Goal: Information Seeking & Learning: Learn about a topic

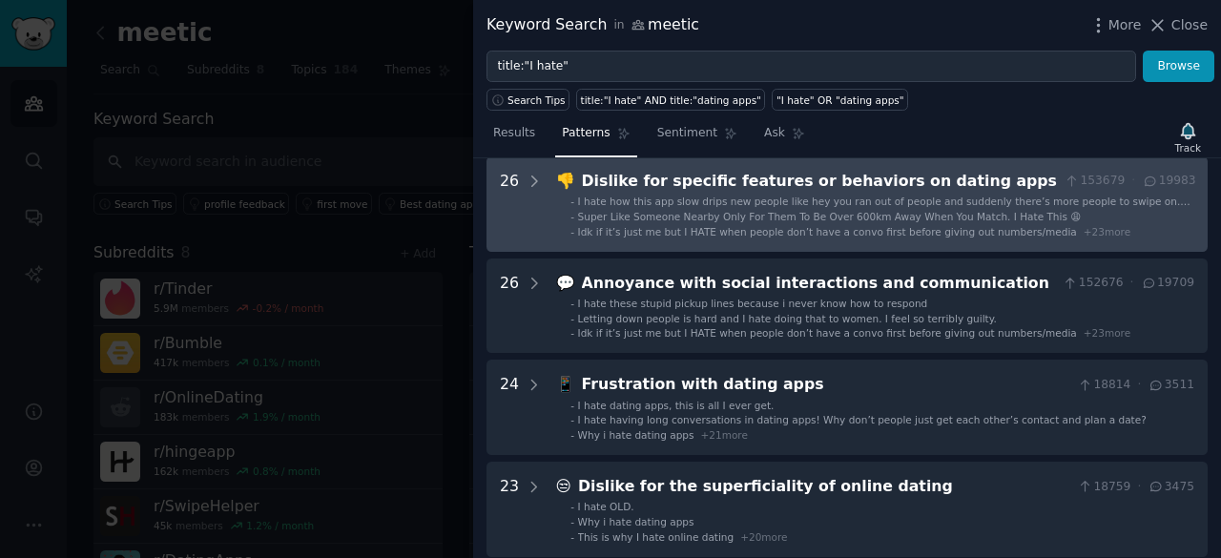
scroll to position [95, 0]
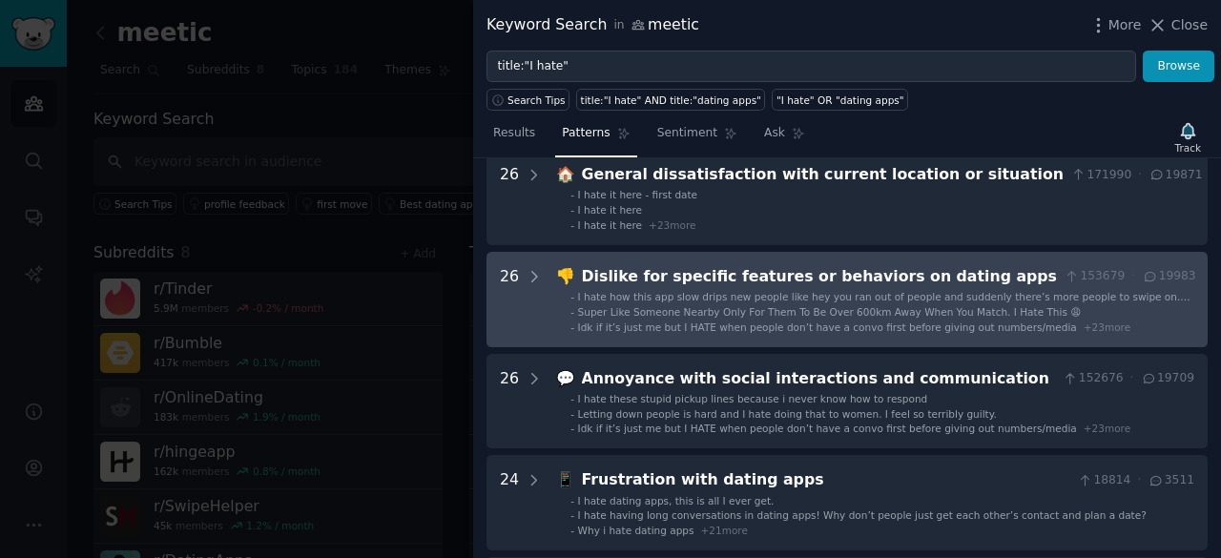
click at [677, 310] on span "Super Like Someone Nearby Only For Them To Be Over 600km Away When You Match. I…" at bounding box center [830, 311] width 504 height 11
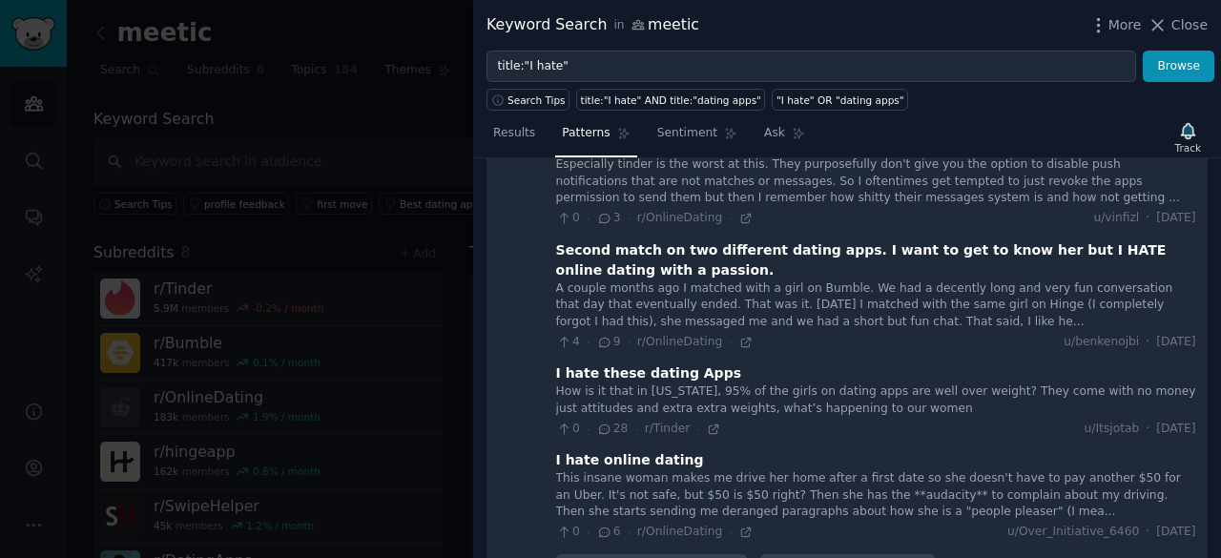
scroll to position [2001, 0]
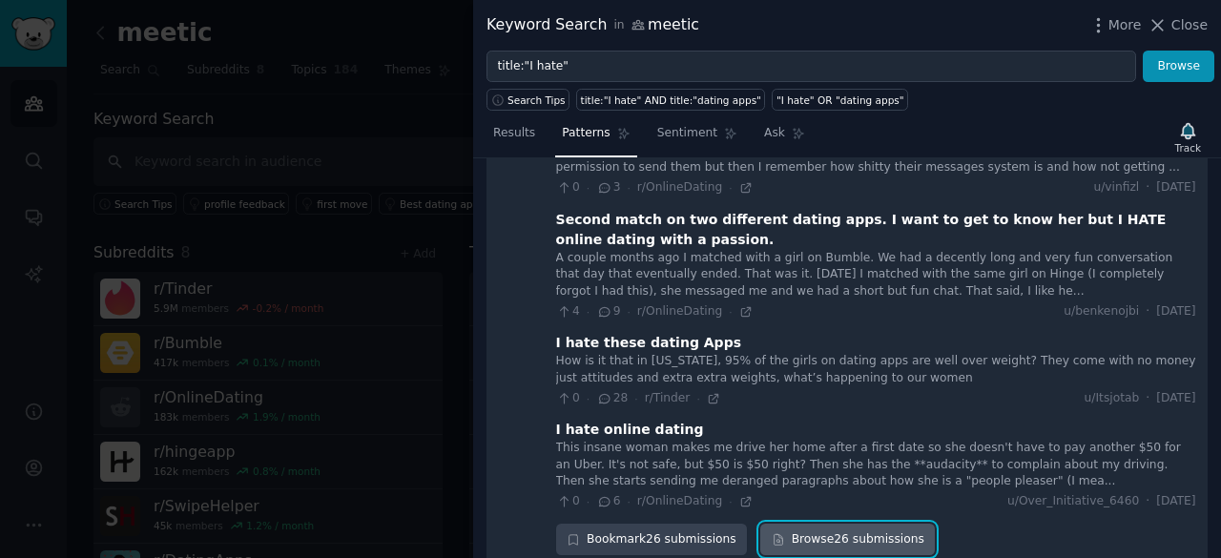
click at [862, 524] on link "Browse 26 submissions" at bounding box center [847, 540] width 175 height 32
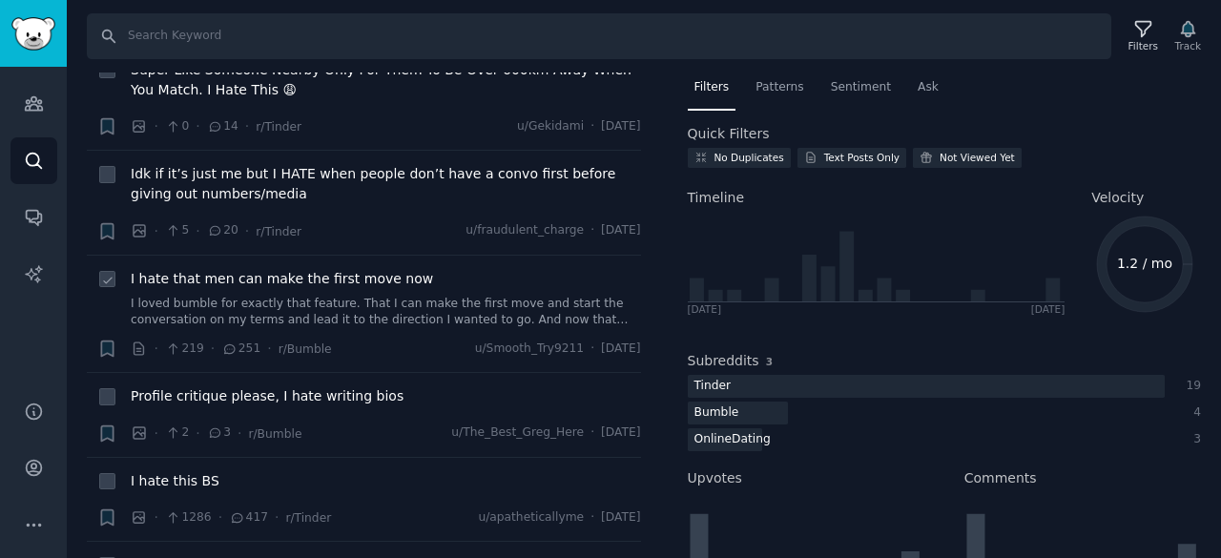
scroll to position [191, 0]
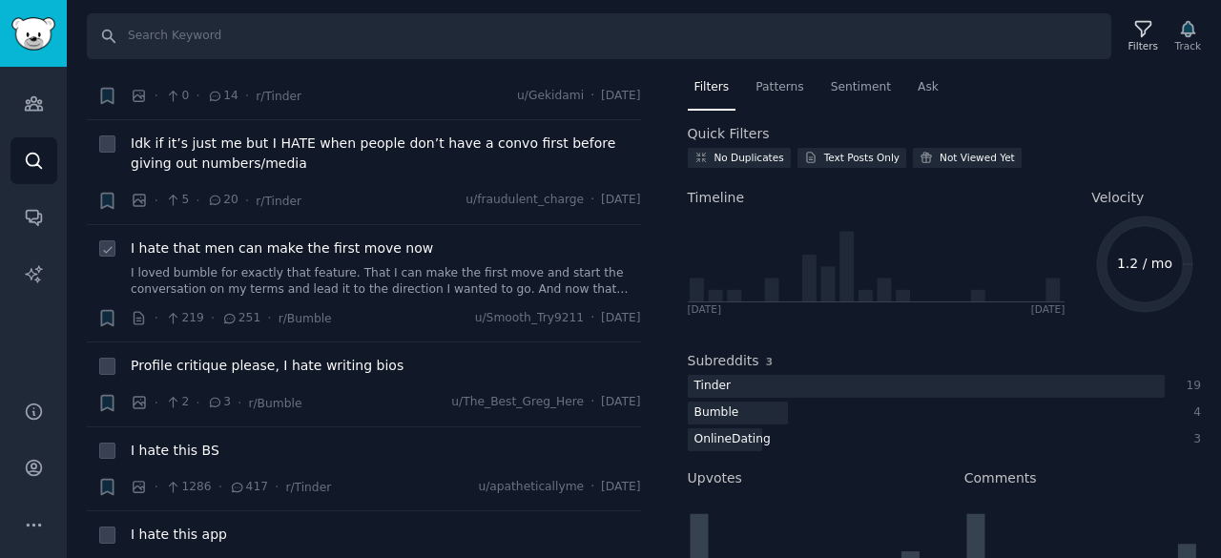
click at [175, 269] on link "I loved bumble for exactly that feature. That I can make the first move and sta…" at bounding box center [386, 281] width 510 height 33
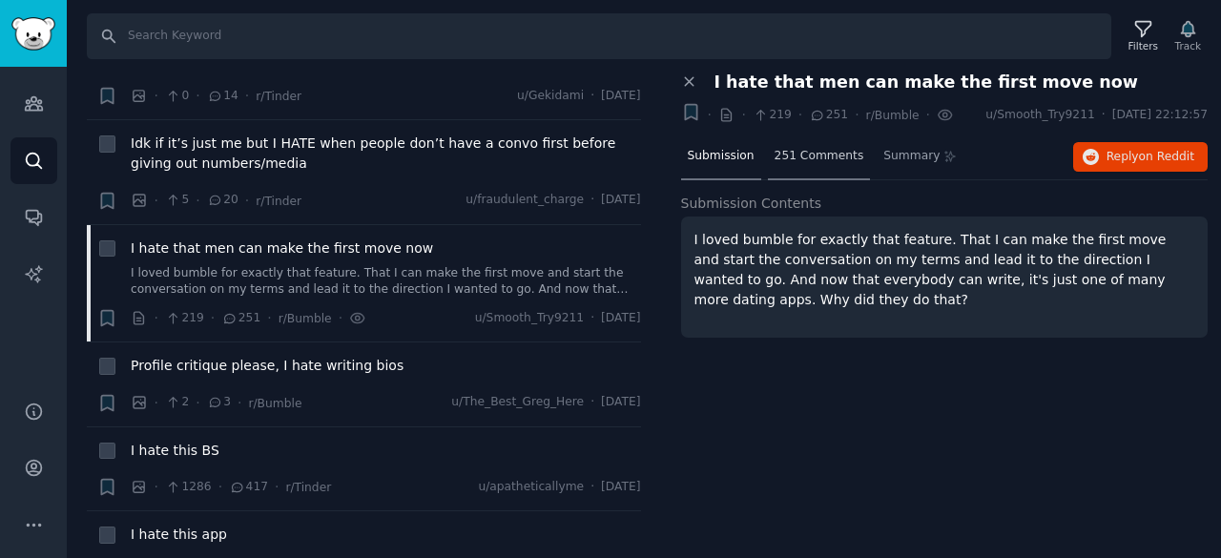
click at [774, 159] on span "251 Comments" at bounding box center [819, 156] width 90 height 17
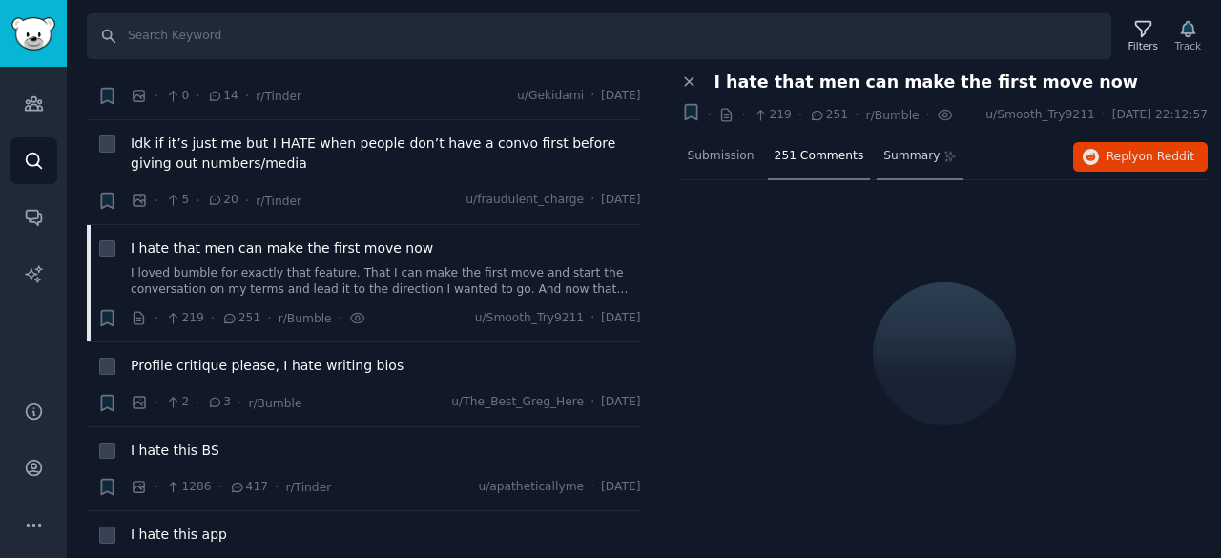
click at [902, 157] on span "Summary" at bounding box center [911, 156] width 56 height 17
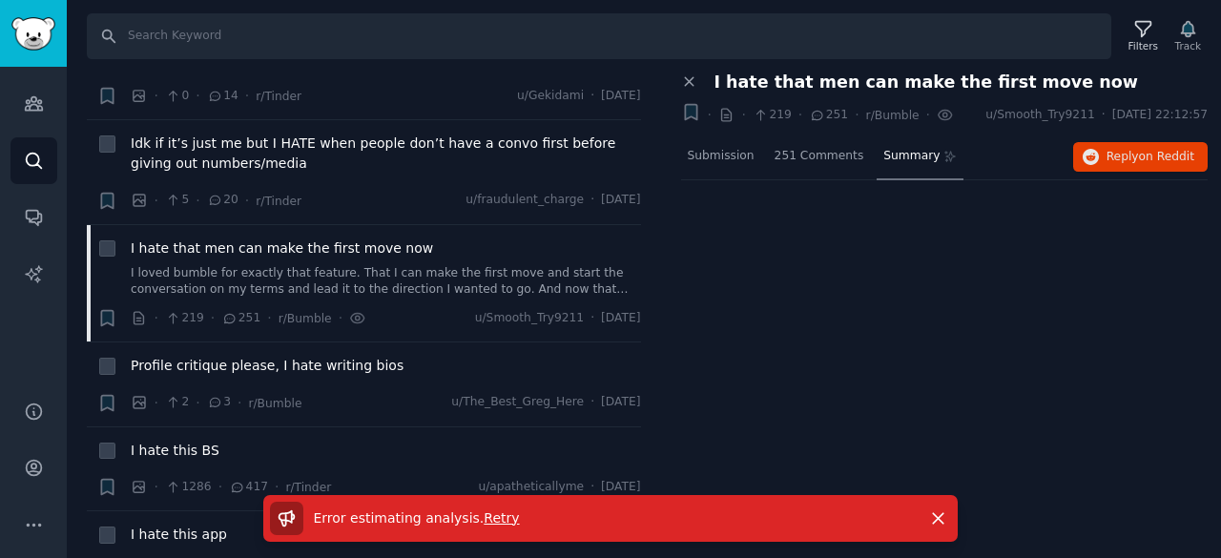
click at [489, 510] on span "Retry" at bounding box center [501, 517] width 35 height 15
click at [484, 521] on span "Retry" at bounding box center [501, 517] width 35 height 15
click at [484, 517] on span "Retry" at bounding box center [501, 517] width 35 height 15
click at [805, 355] on div "Close panel I hate that men can make the first move now + · · 219 · 251 · r/Bum…" at bounding box center [944, 215] width 527 height 286
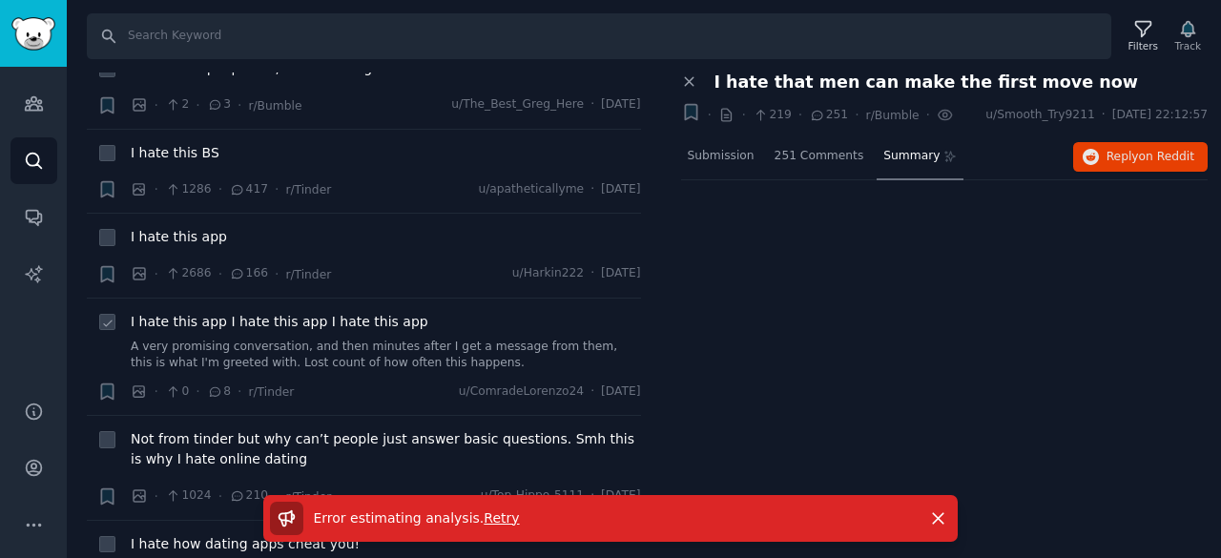
scroll to position [191, 0]
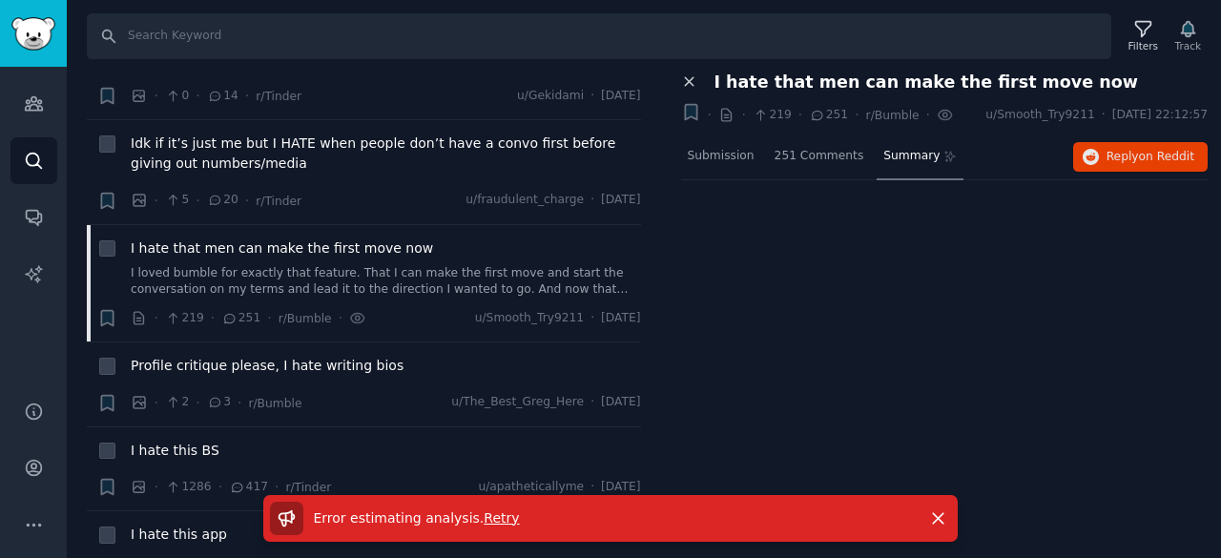
click at [687, 82] on icon at bounding box center [689, 82] width 9 height 9
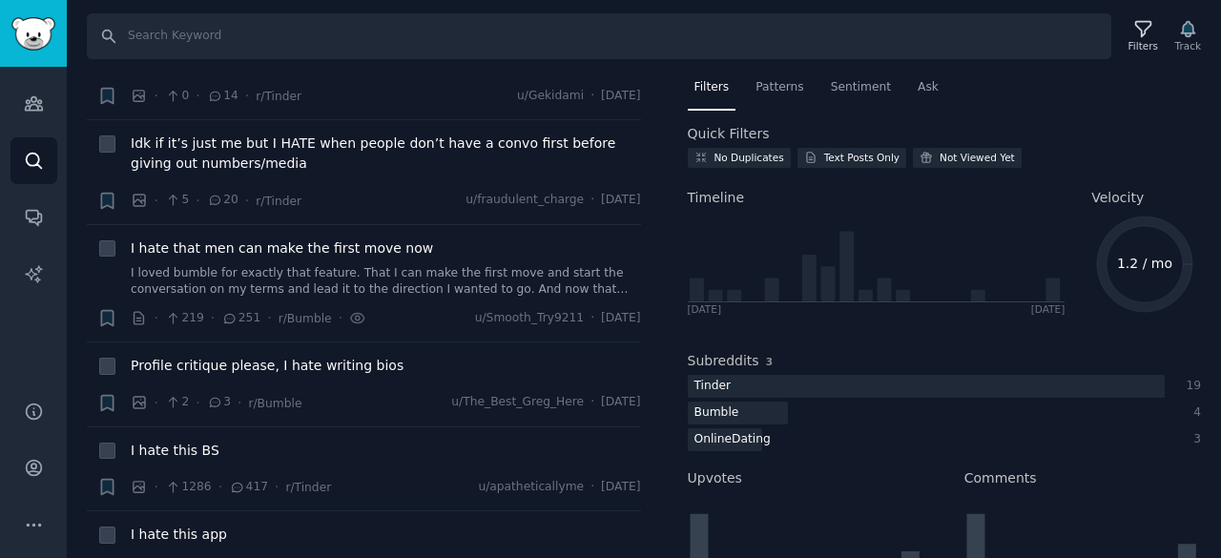
click at [1167, 15] on div "Search Filters Track" at bounding box center [650, 36] width 1127 height 46
click at [1150, 26] on icon at bounding box center [1142, 29] width 15 height 15
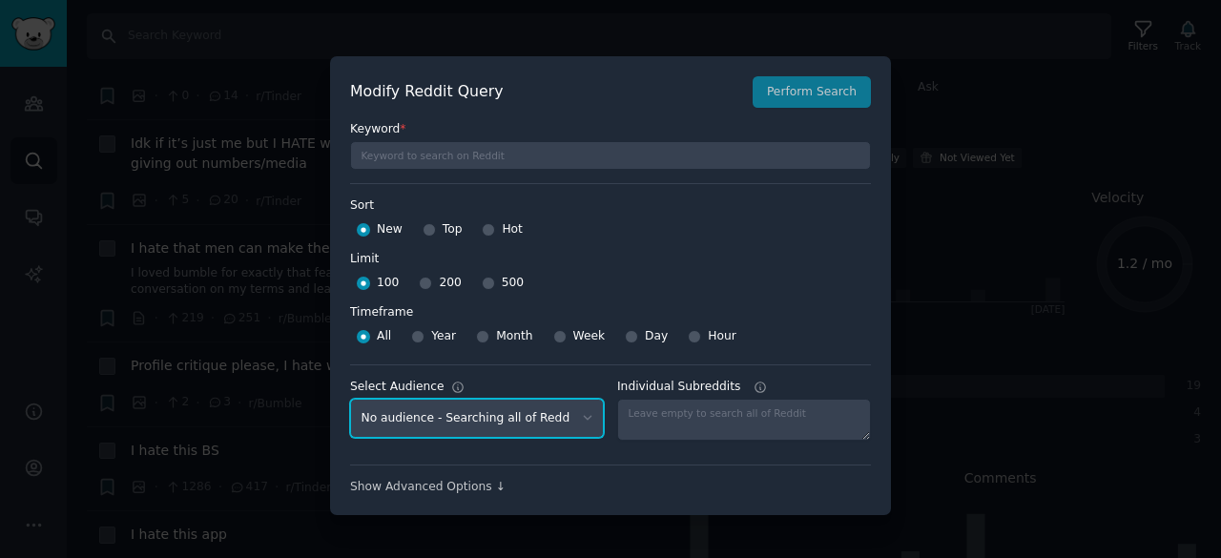
click at [513, 409] on select "No audience - Searching all of Reddit meetic - 8 Subreddits Black hair - 8 Subr…" at bounding box center [477, 418] width 254 height 39
click at [488, 422] on select "No audience - Searching all of Reddit meetic - 8 Subreddits Black hair - 8 Subr…" at bounding box center [477, 418] width 254 height 39
click at [1051, 352] on div at bounding box center [610, 279] width 1221 height 558
